Goal: Transaction & Acquisition: Purchase product/service

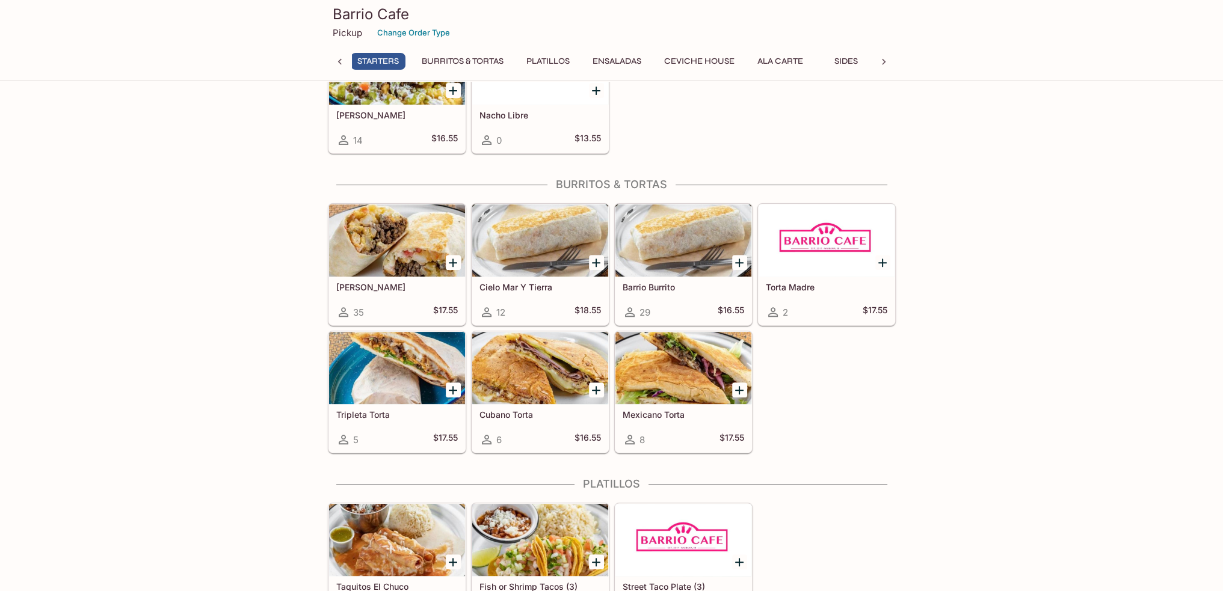
scroll to position [0, 112]
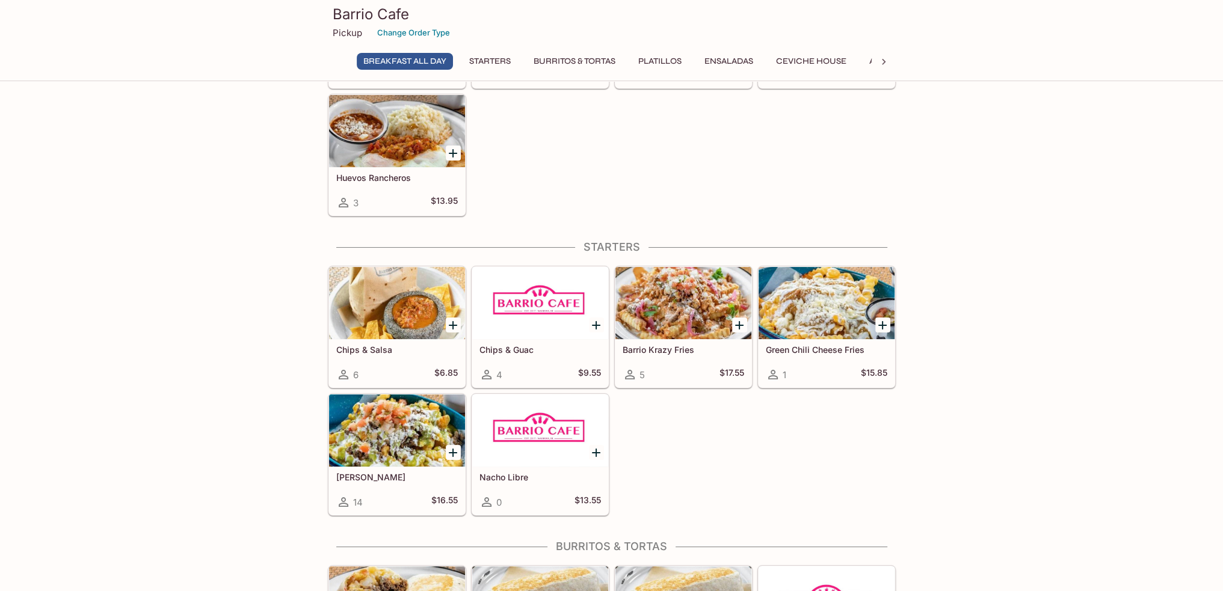
scroll to position [180, 0]
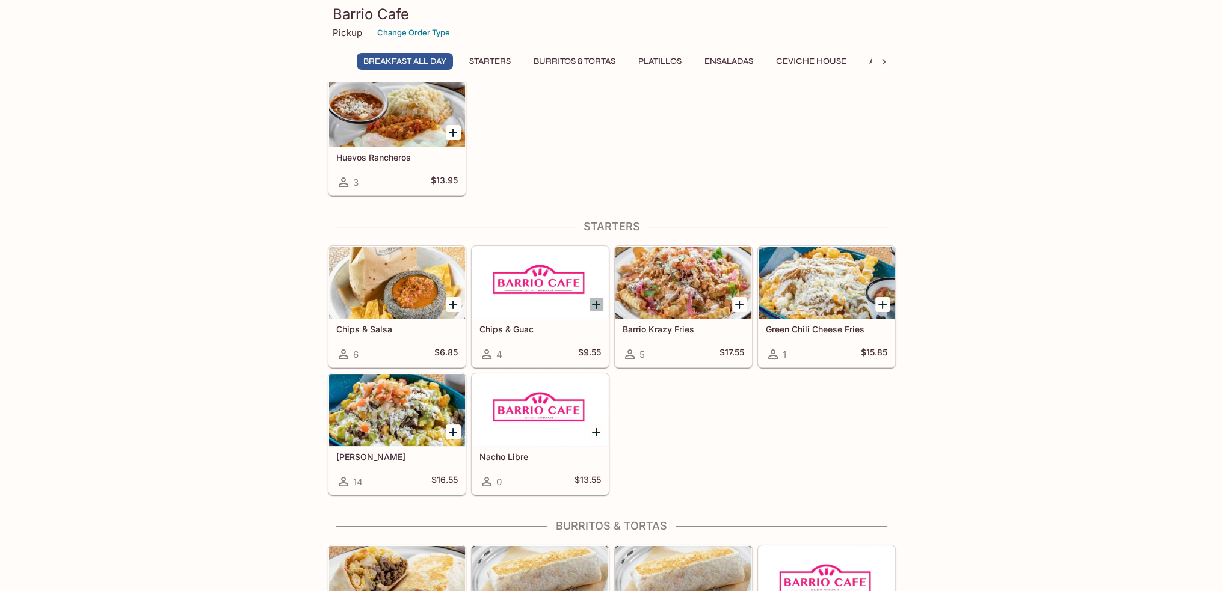
click at [594, 305] on icon "Add Chips & Guac" at bounding box center [596, 305] width 14 height 14
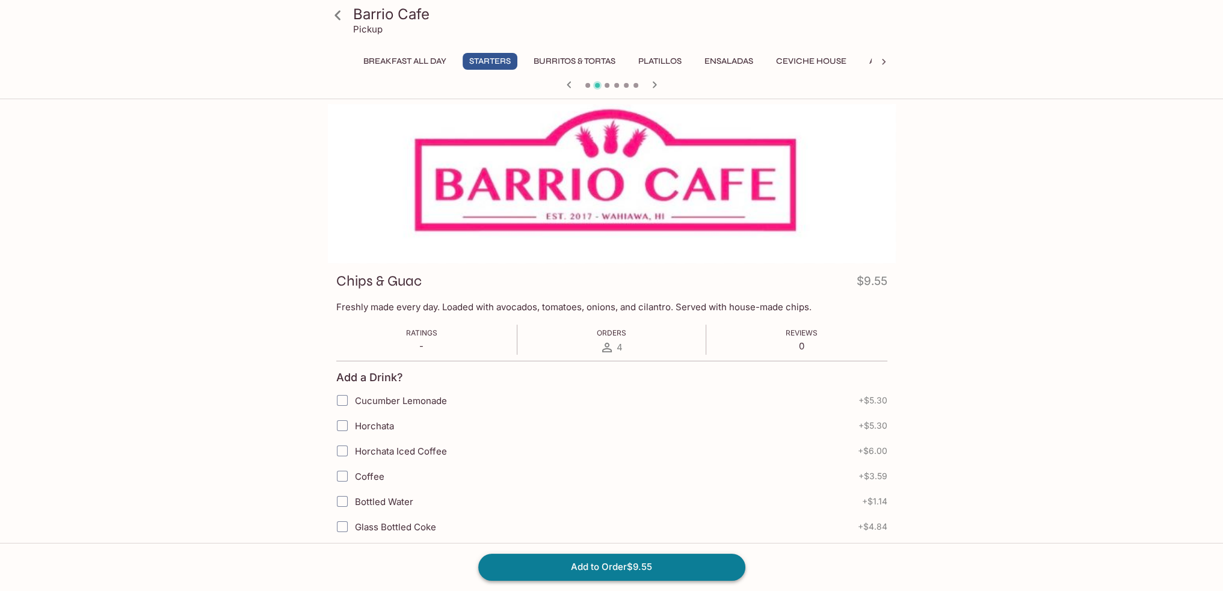
click at [657, 572] on button "Add to Order $9.55" at bounding box center [611, 567] width 267 height 26
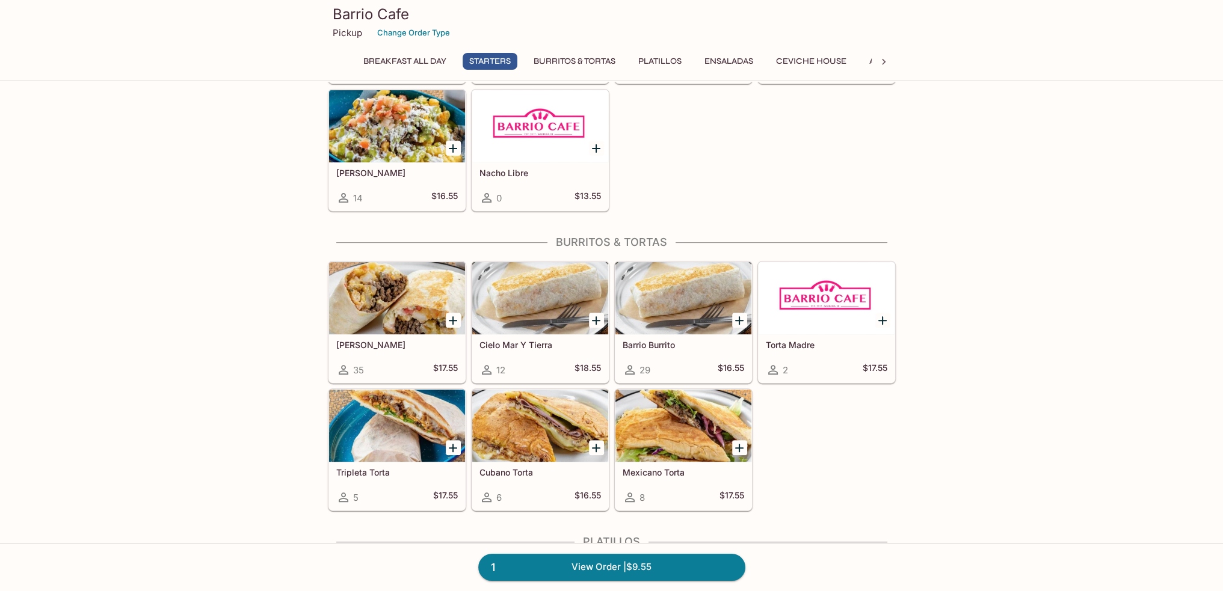
scroll to position [481, 0]
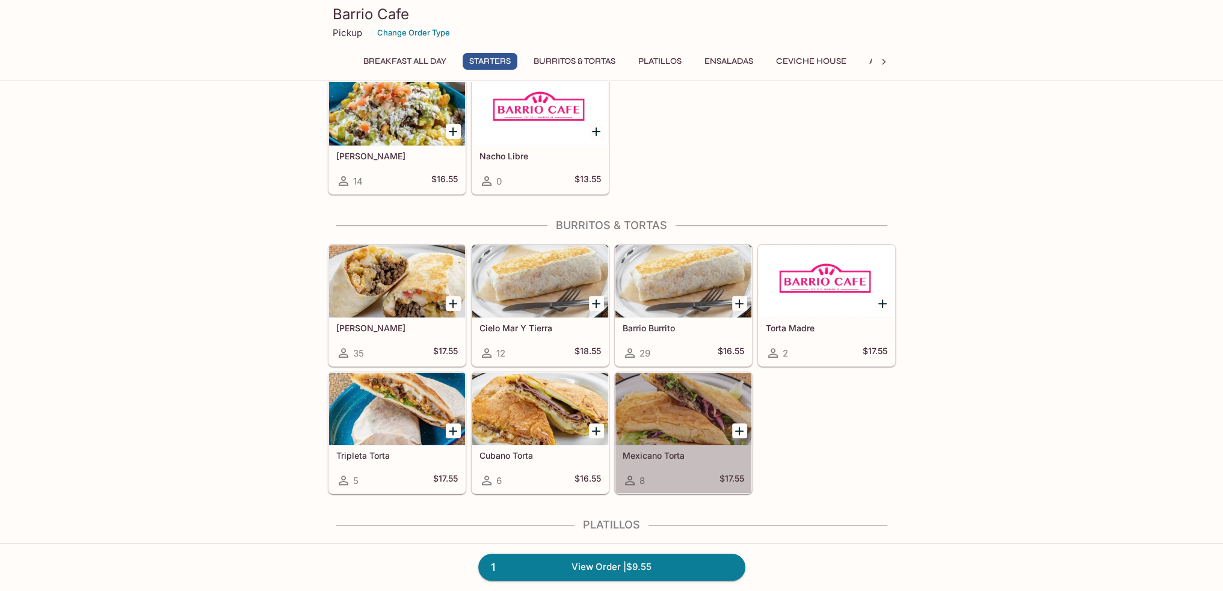
click at [675, 392] on div at bounding box center [683, 409] width 136 height 72
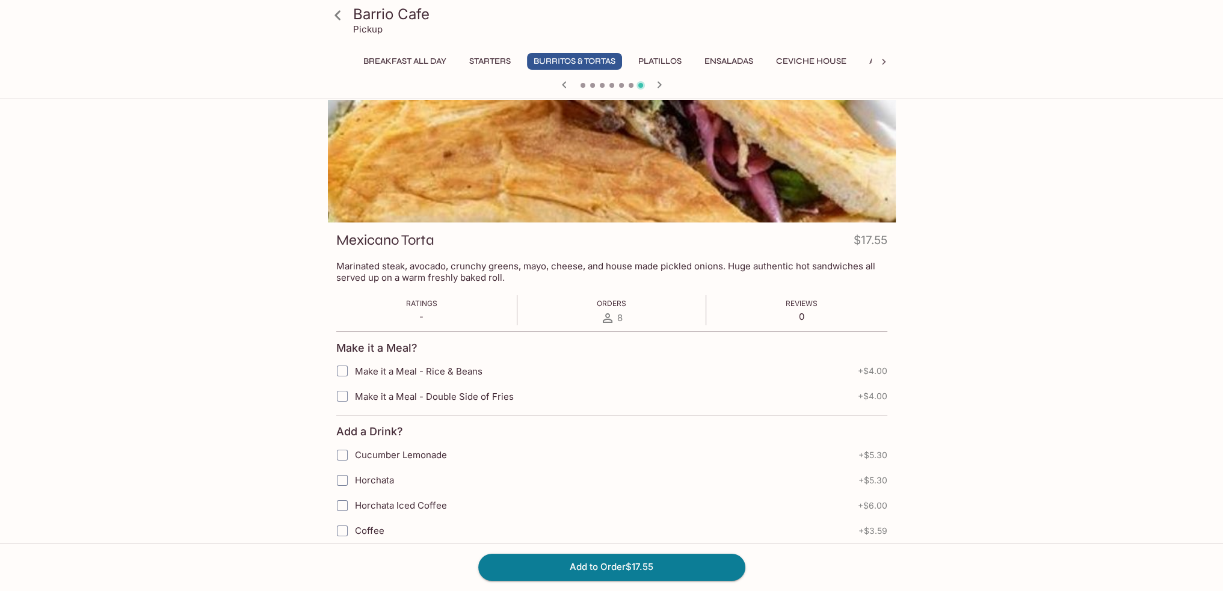
scroll to position [120, 0]
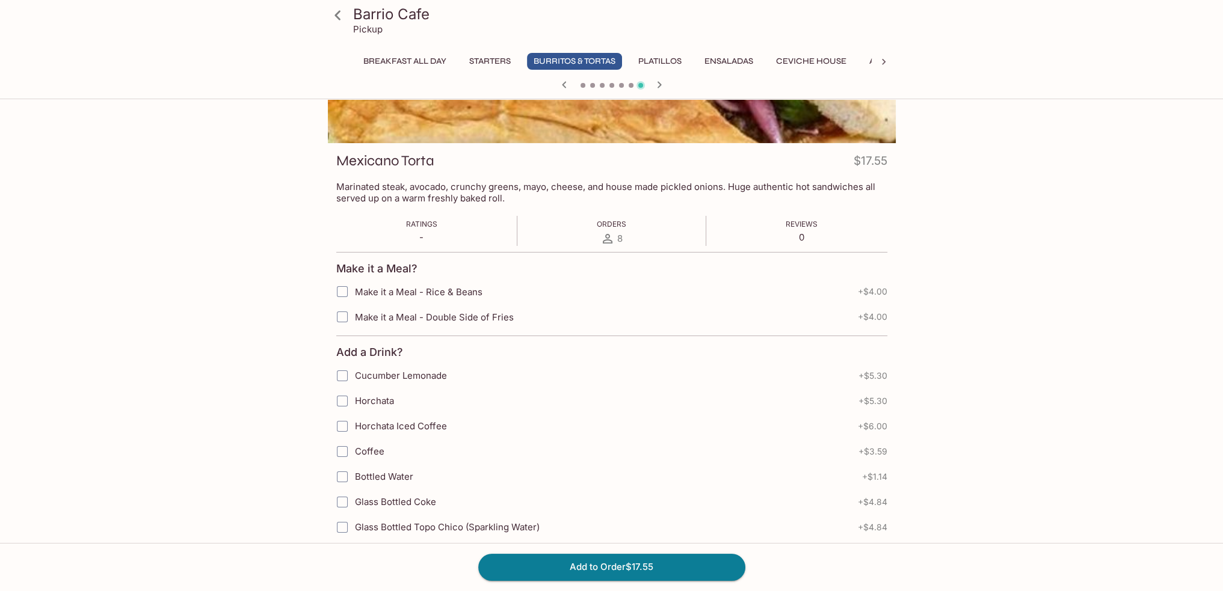
click at [346, 295] on input "Make it a Meal - Rice & Beans" at bounding box center [342, 292] width 24 height 24
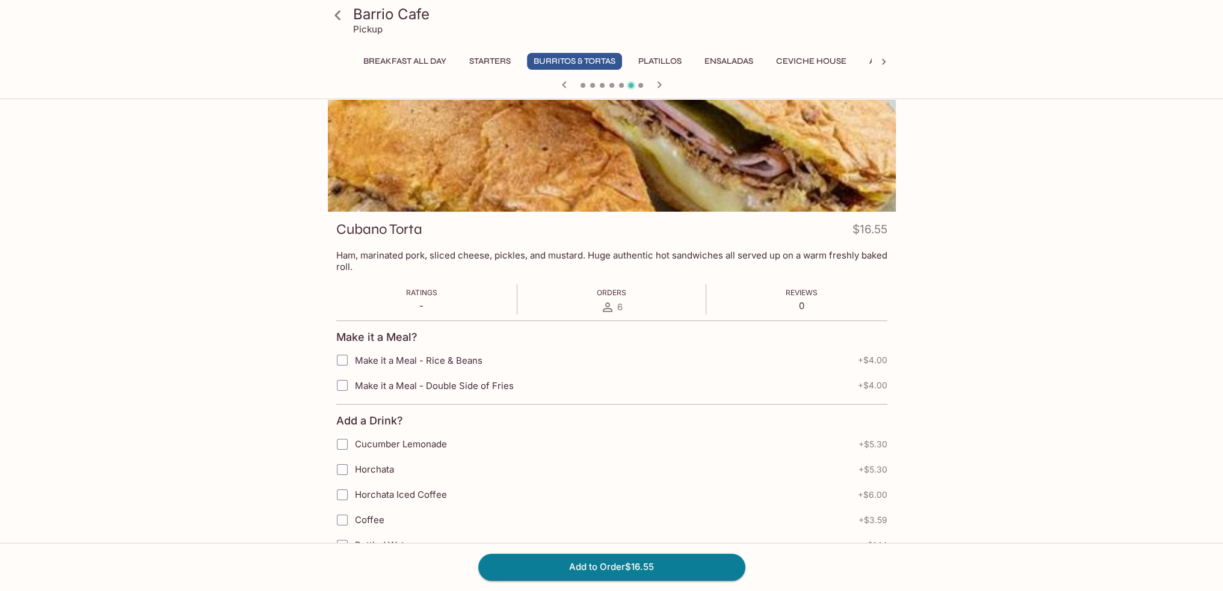
scroll to position [0, 0]
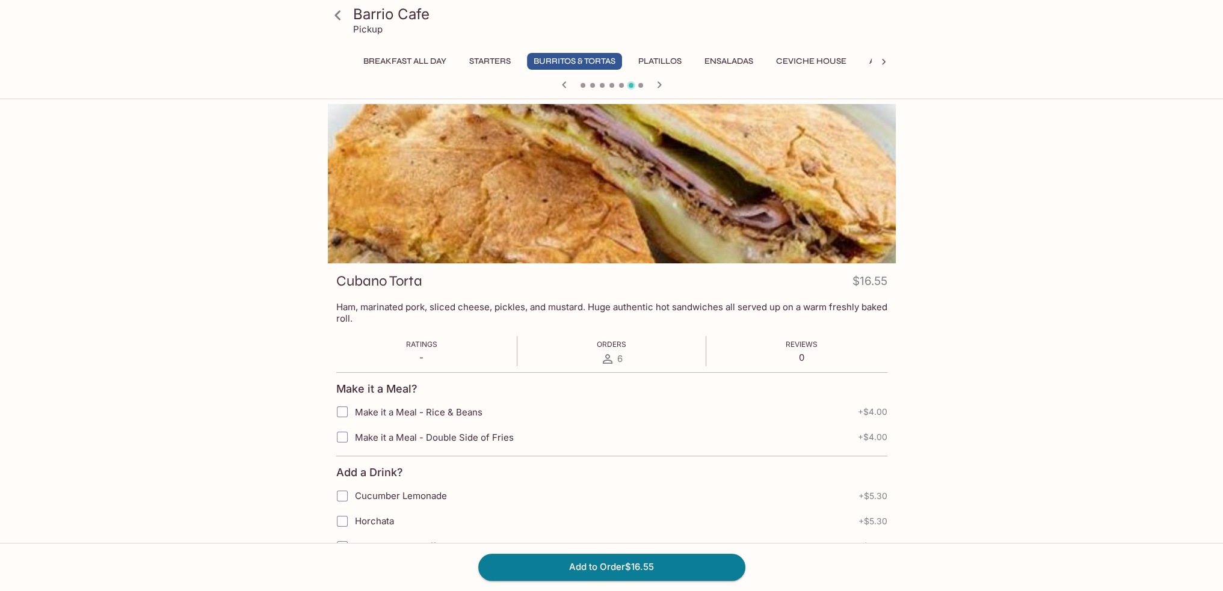
drag, startPoint x: 653, startPoint y: 86, endPoint x: 659, endPoint y: 188, distance: 102.5
click at [653, 85] on icon "button" at bounding box center [659, 85] width 14 height 14
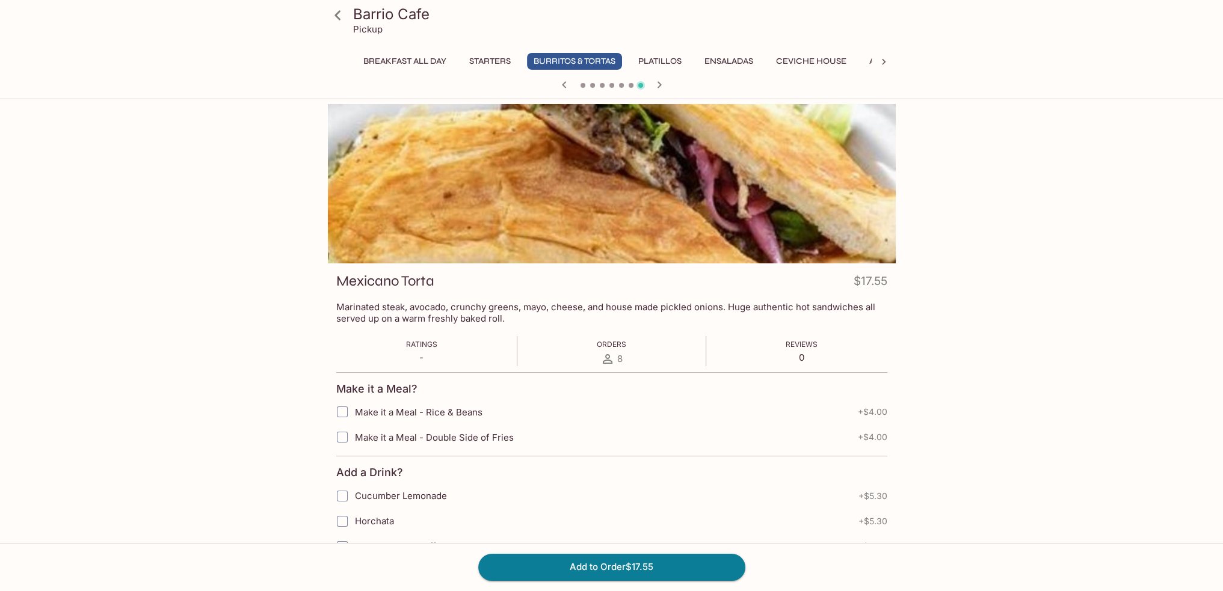
click at [343, 414] on input "Make it a Meal - Rice & Beans" at bounding box center [342, 412] width 24 height 24
click at [454, 413] on span "Make it a Meal - Rice & Beans" at bounding box center [419, 412] width 128 height 11
click at [411, 414] on span "Make it a Meal - Rice & Beans" at bounding box center [419, 412] width 128 height 11
click at [690, 565] on button "Add to Order $21.55" at bounding box center [611, 567] width 267 height 26
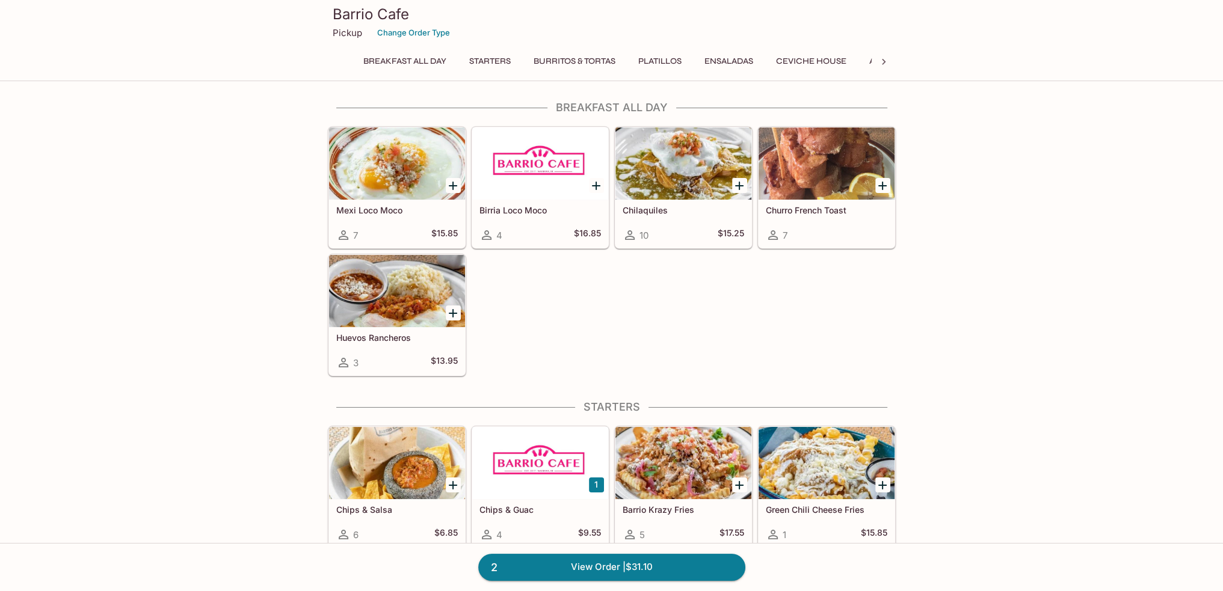
click at [737, 60] on button "Ensaladas" at bounding box center [729, 61] width 62 height 17
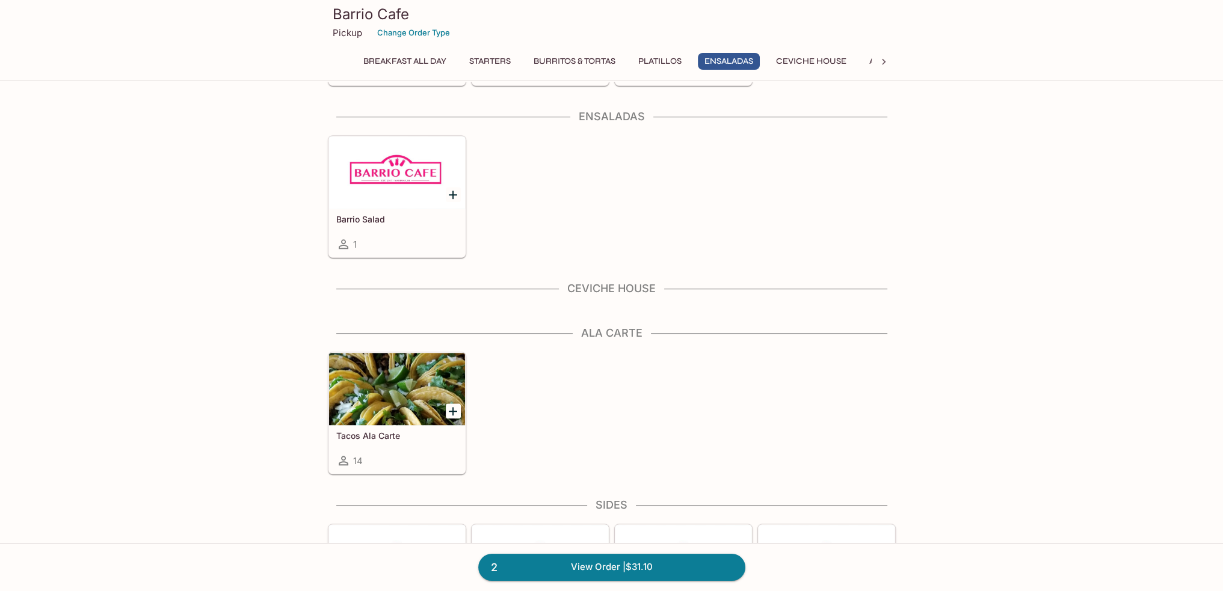
scroll to position [1066, 0]
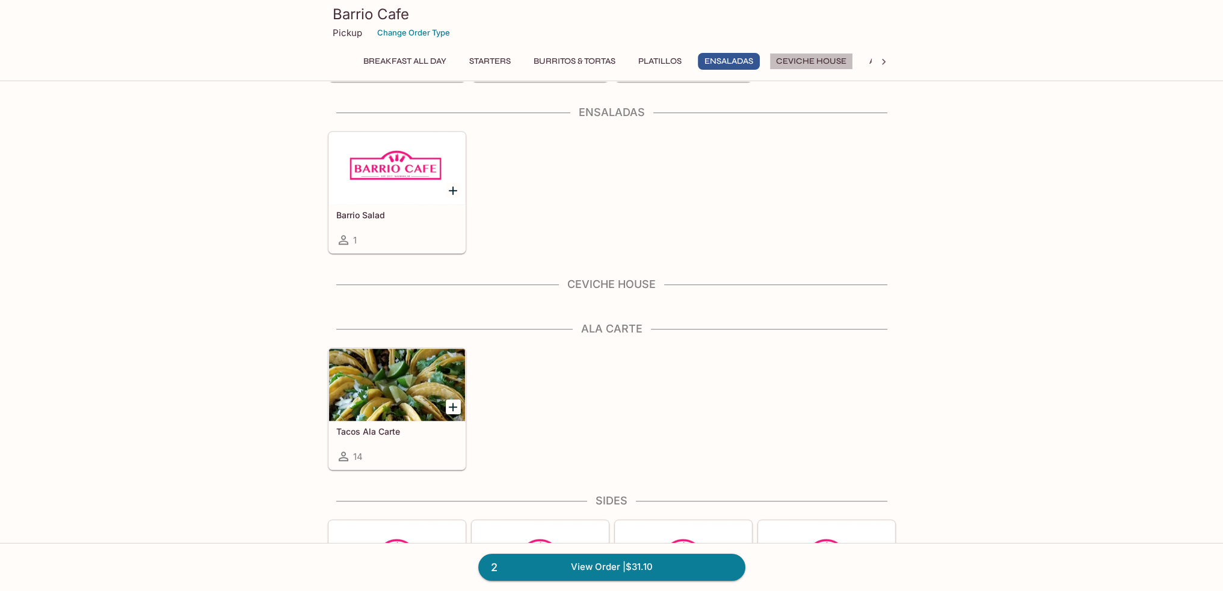
click at [837, 68] on button "Ceviche House" at bounding box center [811, 61] width 84 height 17
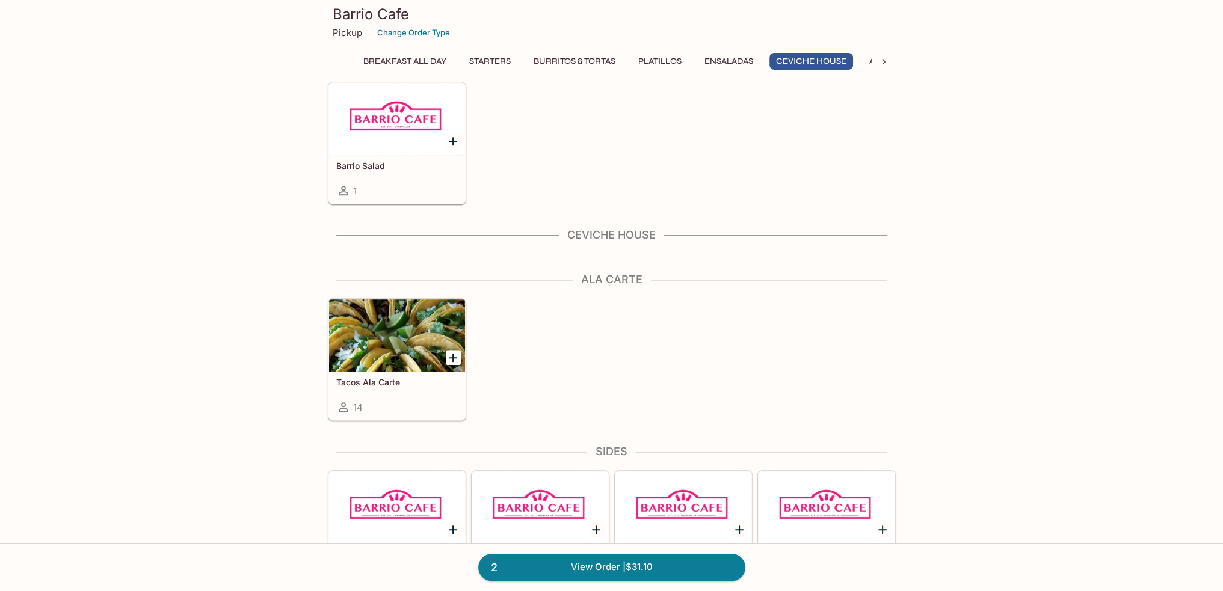
scroll to position [1237, 0]
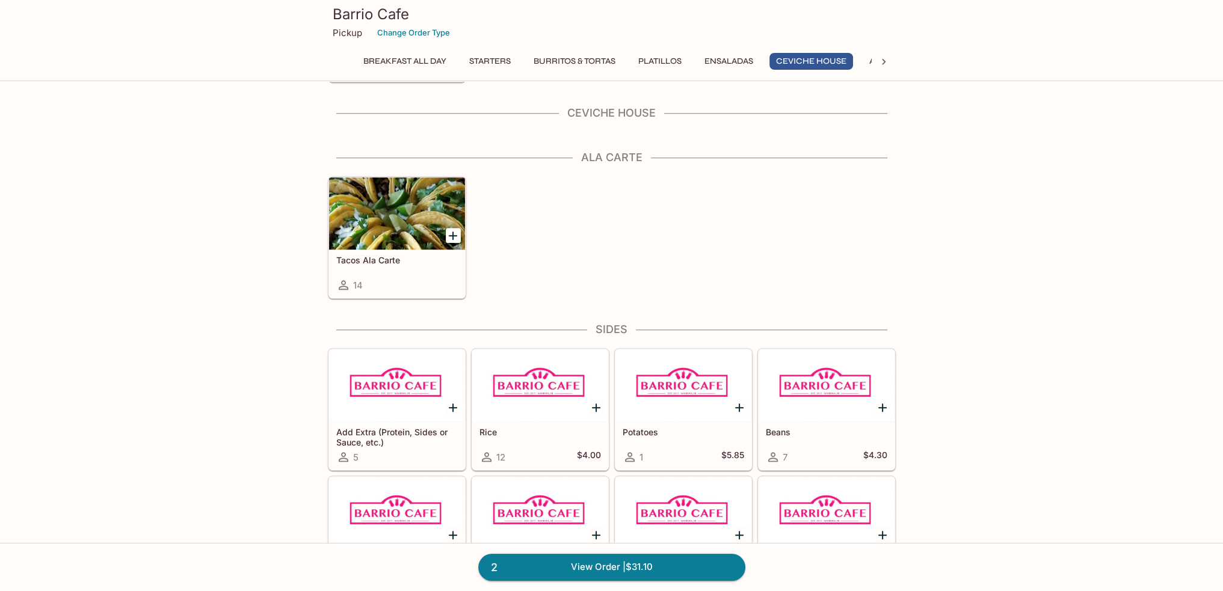
click at [880, 64] on icon at bounding box center [884, 62] width 12 height 12
drag, startPoint x: 1028, startPoint y: 368, endPoint x: 1025, endPoint y: 377, distance: 9.5
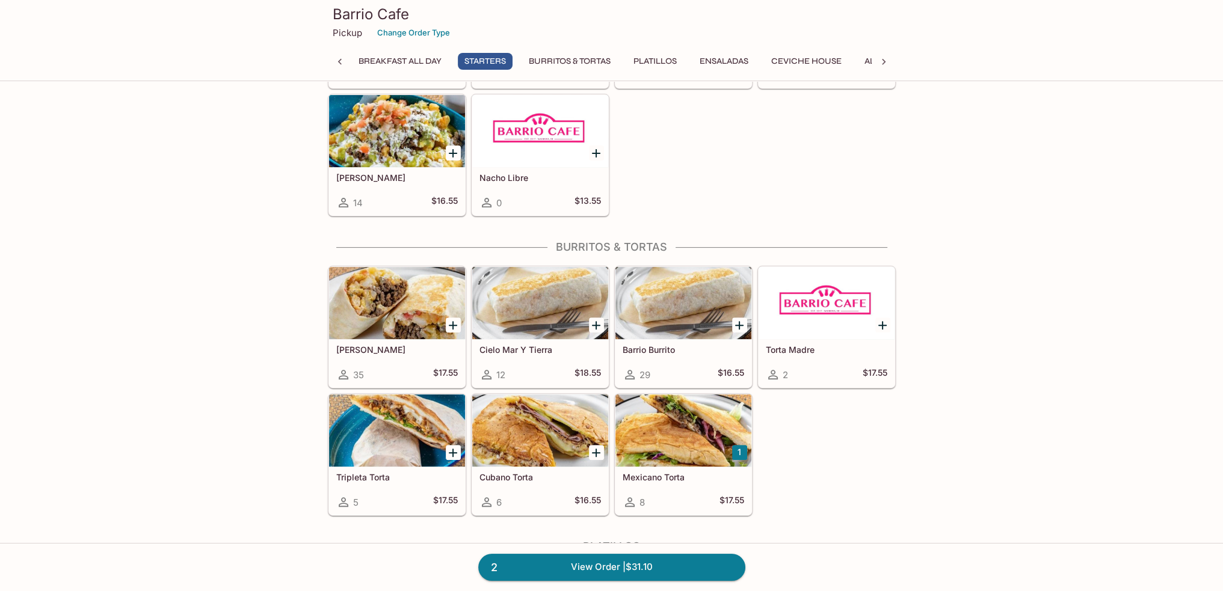
scroll to position [541, 0]
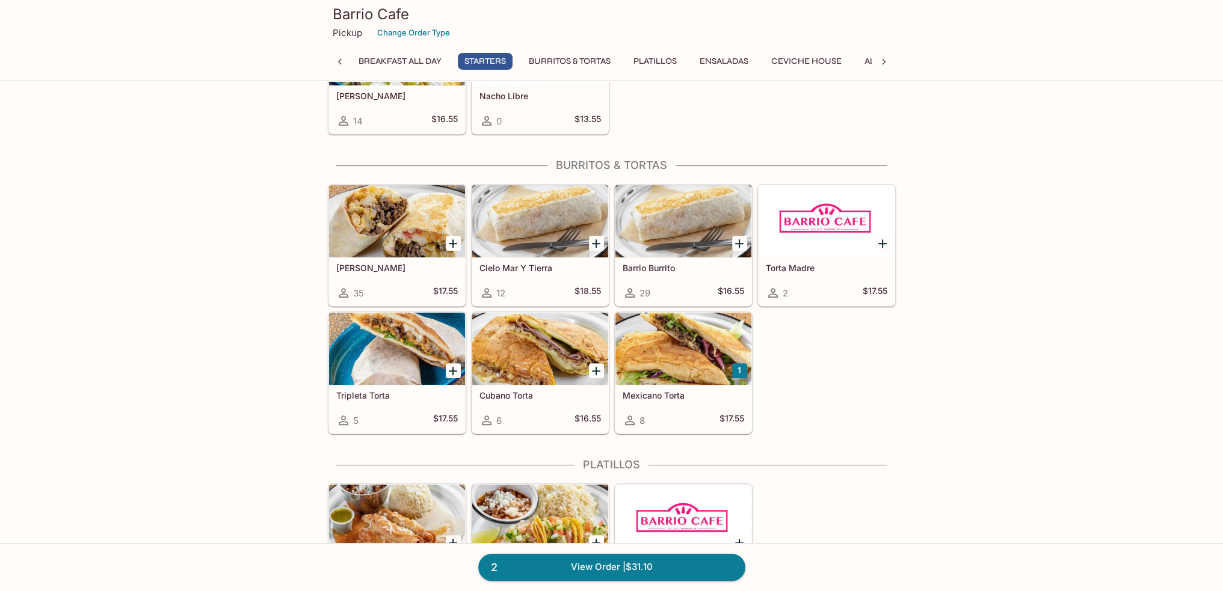
click at [384, 328] on div at bounding box center [397, 349] width 136 height 72
